Goal: Find specific page/section

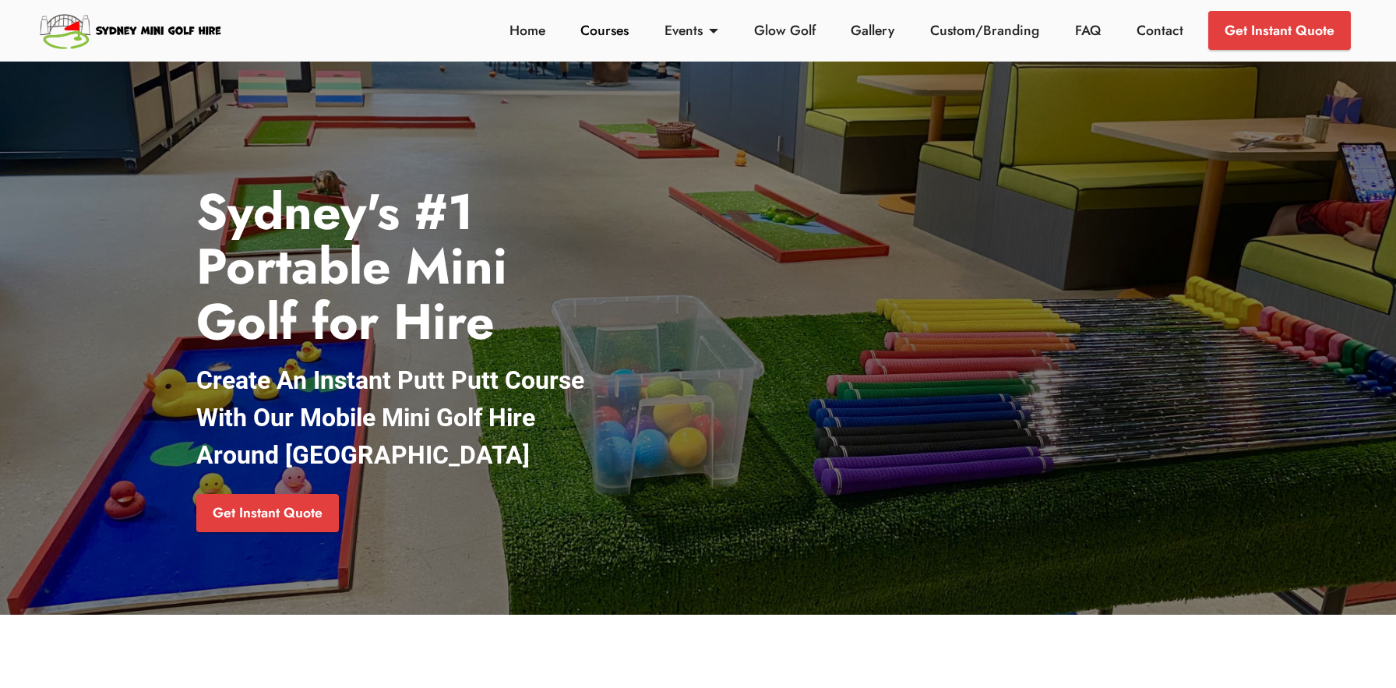
click at [601, 37] on link "Courses" at bounding box center [605, 30] width 57 height 20
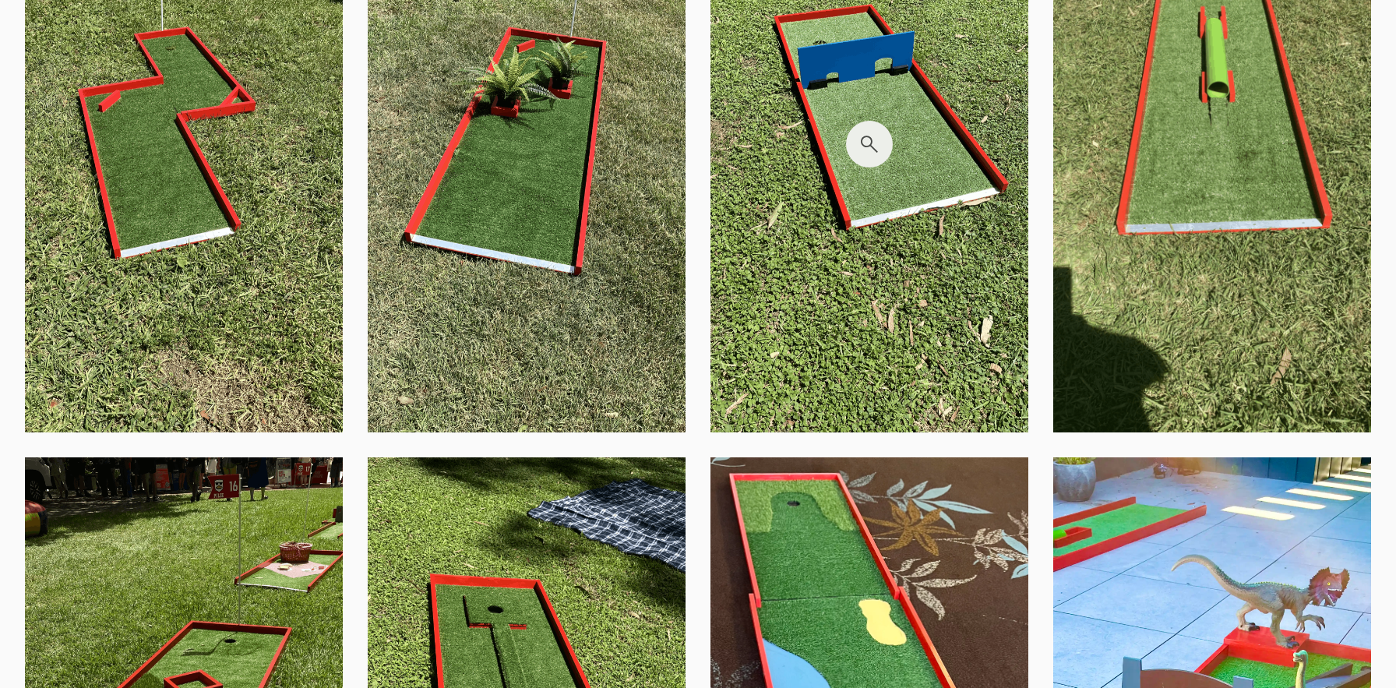
scroll to position [2964, 0]
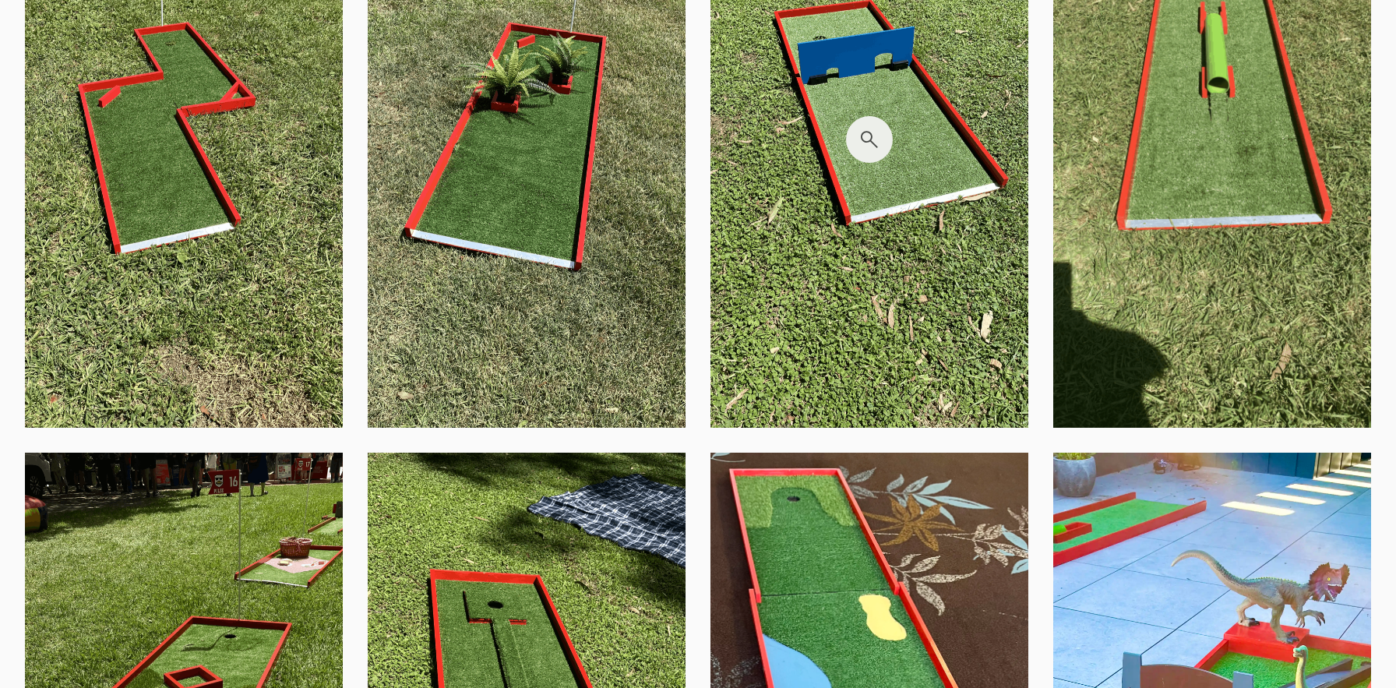
click at [856, 202] on img at bounding box center [870, 138] width 318 height 577
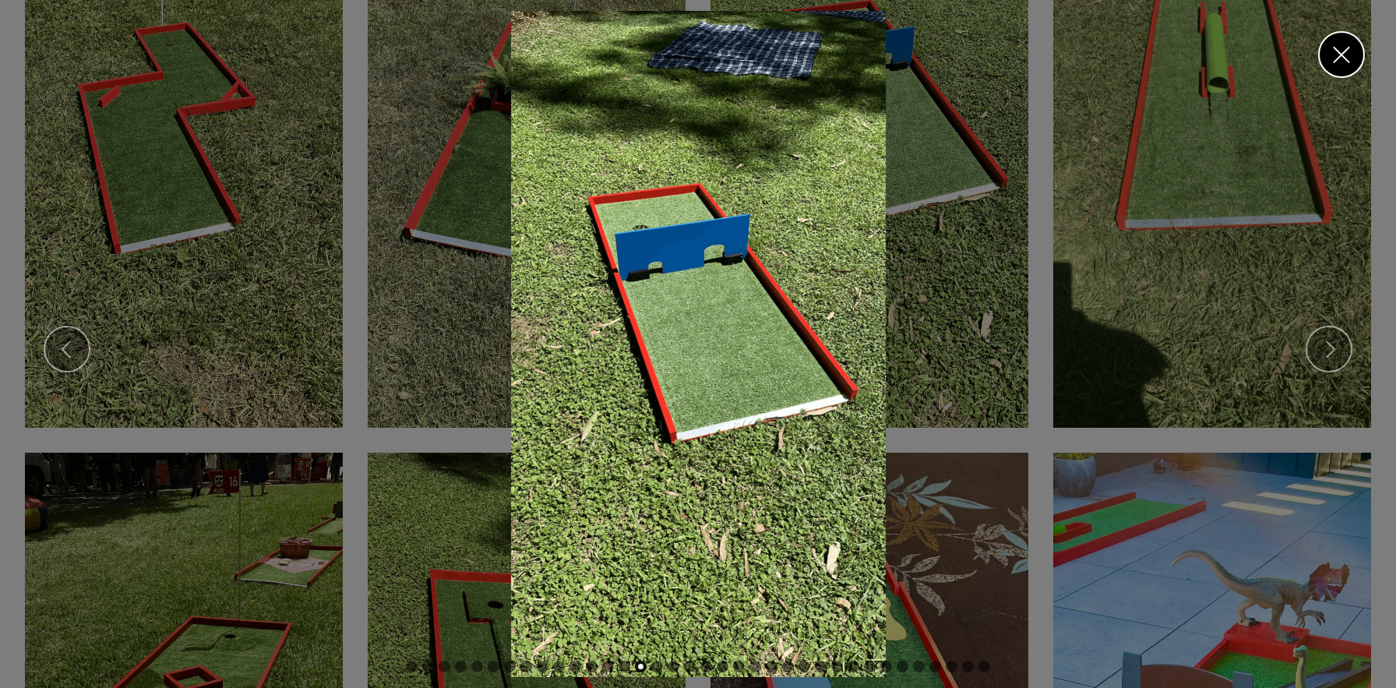
click at [1333, 53] on link "Close" at bounding box center [1341, 54] width 47 height 47
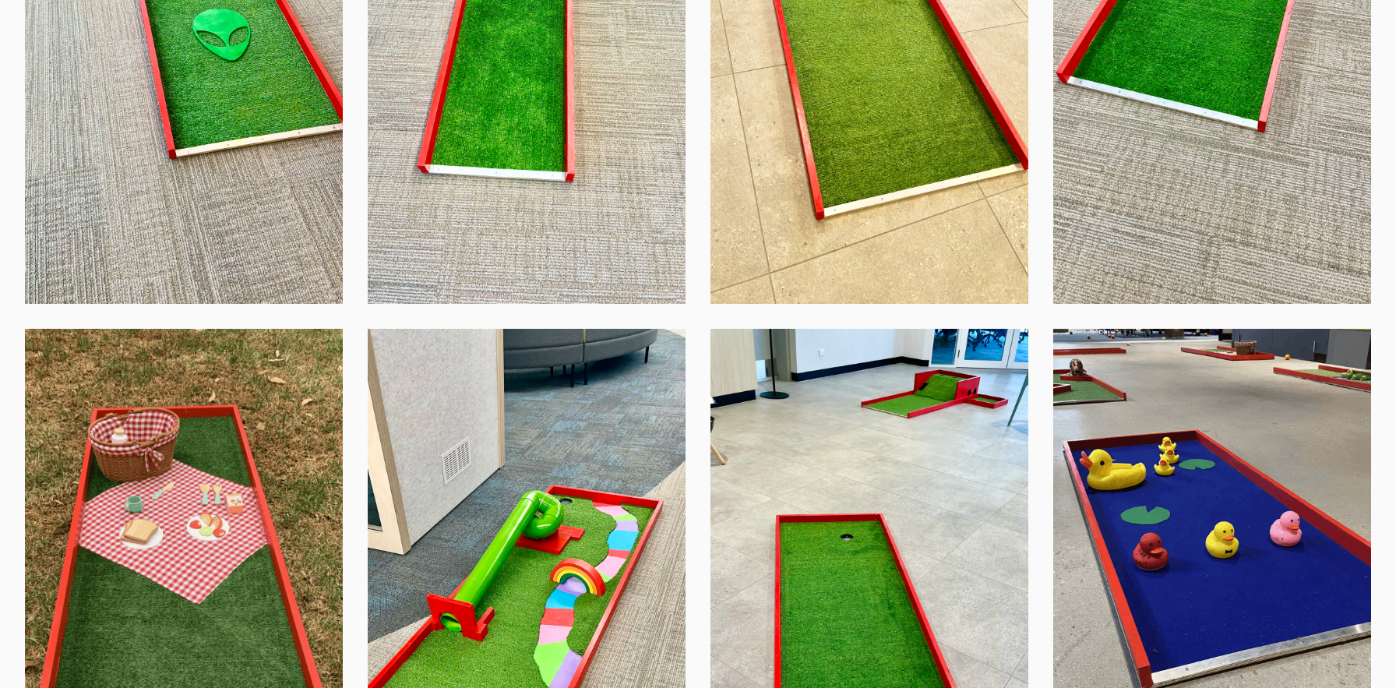
scroll to position [4058, 0]
